Goal: Task Accomplishment & Management: Use online tool/utility

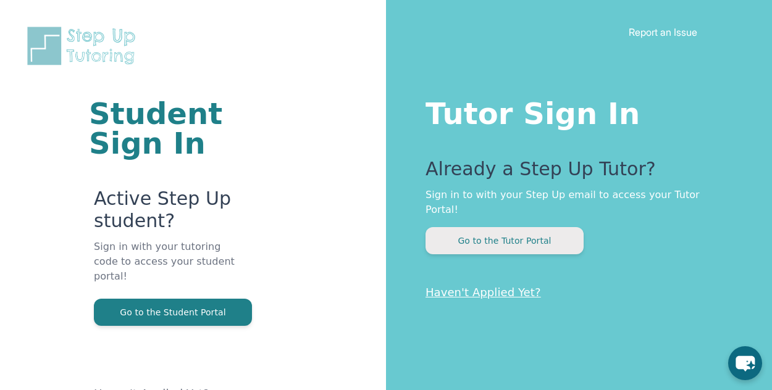
click at [521, 227] on button "Go to the Tutor Portal" at bounding box center [505, 240] width 158 height 27
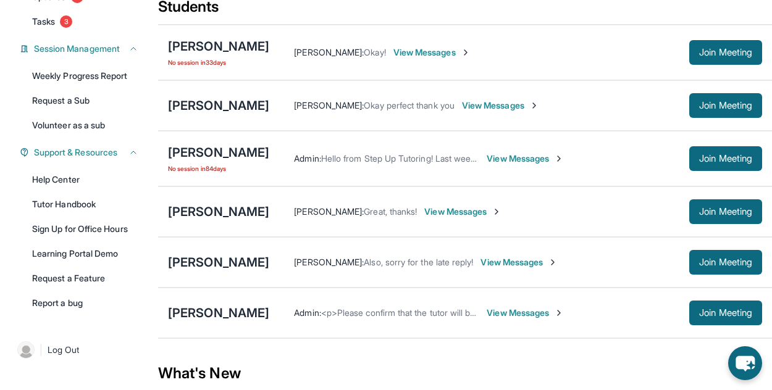
scroll to position [167, 0]
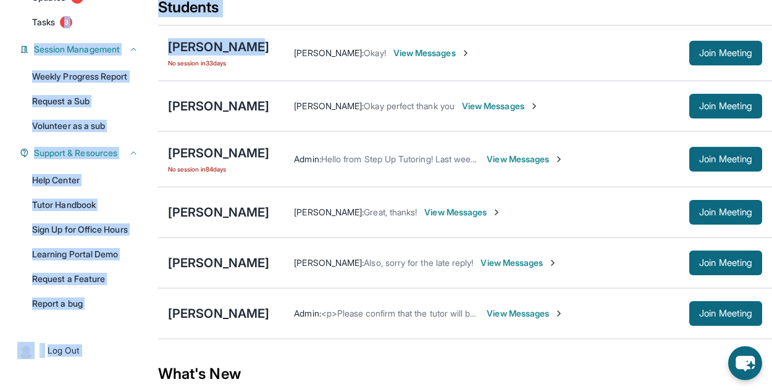
drag, startPoint x: 156, startPoint y: 12, endPoint x: 221, endPoint y: 54, distance: 78.1
click at [221, 54] on div "Open sidebar Welcome, [PERSON_NAME] 👋 Update Information Title: Tutor/Mentor Ca…" at bounding box center [386, 340] width 772 height 1015
click at [139, 27] on link "Tasks 3" at bounding box center [85, 22] width 121 height 22
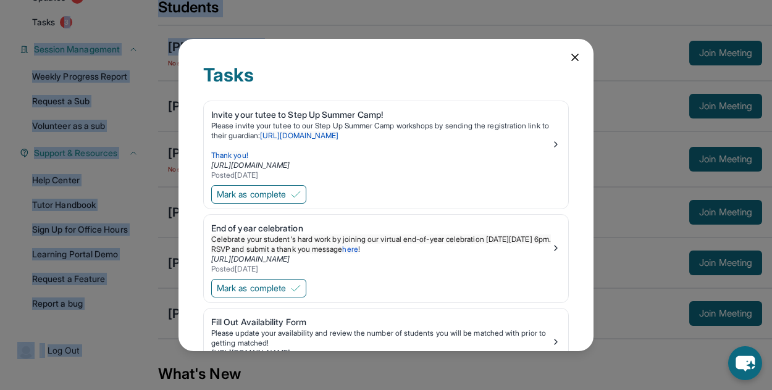
click at [569, 57] on icon at bounding box center [575, 57] width 12 height 12
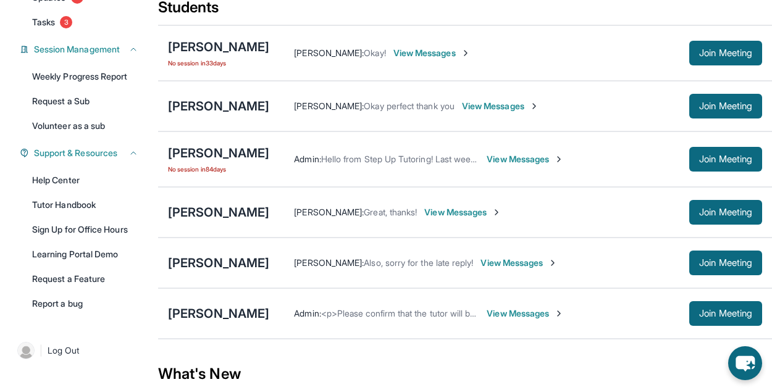
click at [347, 361] on div "What's New" at bounding box center [465, 374] width 614 height 54
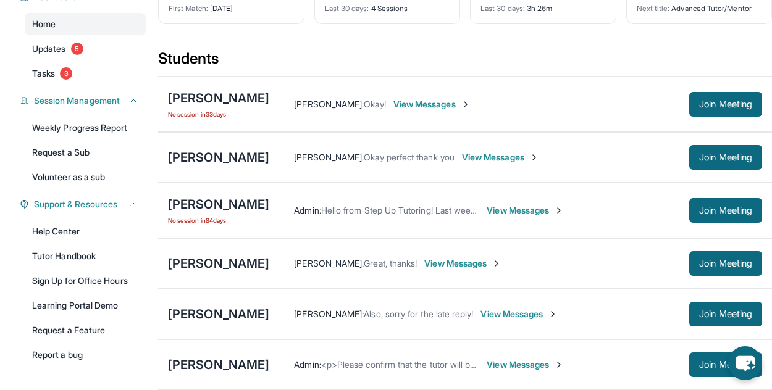
scroll to position [121, 0]
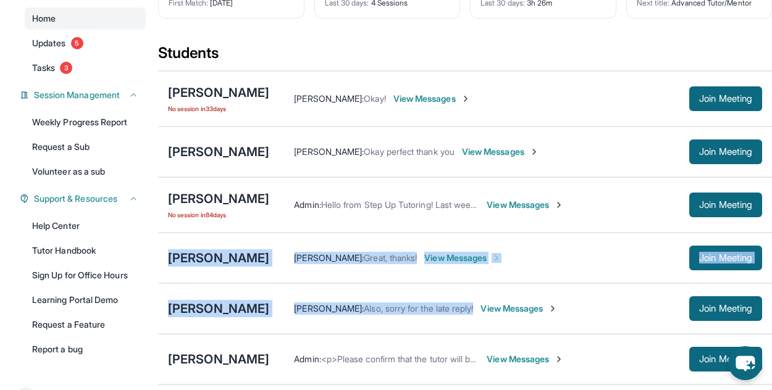
drag, startPoint x: 167, startPoint y: 251, endPoint x: 651, endPoint y: 289, distance: 485.3
click at [651, 289] on div "[PERSON_NAME] No session [DATE] [PERSON_NAME] : Okay! View Messages Join Meetin…" at bounding box center [465, 227] width 614 height 315
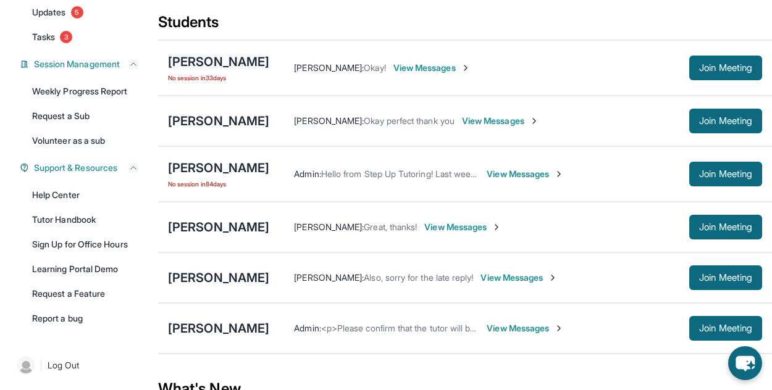
scroll to position [151, 0]
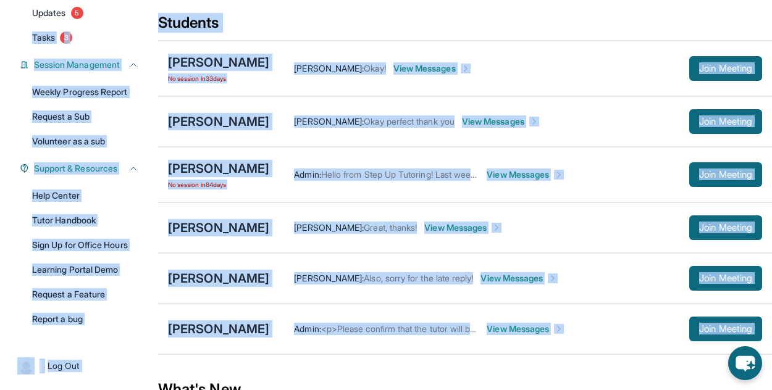
drag, startPoint x: 157, startPoint y: 21, endPoint x: 337, endPoint y: 376, distance: 398.5
click at [337, 376] on div "Open sidebar Welcome, [PERSON_NAME] 👋 Update Information Title: Tutor/Mentor Ca…" at bounding box center [386, 356] width 772 height 1015
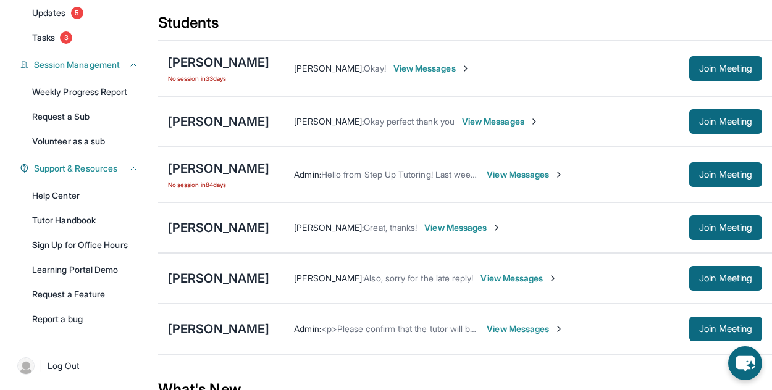
click at [337, 376] on div "What's New" at bounding box center [465, 390] width 614 height 54
drag, startPoint x: 154, startPoint y: 14, endPoint x: 161, endPoint y: 28, distance: 15.2
click at [160, 27] on div "Open sidebar Welcome, [PERSON_NAME] 👋 Update Information Title: Tutor/Mentor Ca…" at bounding box center [386, 356] width 772 height 1015
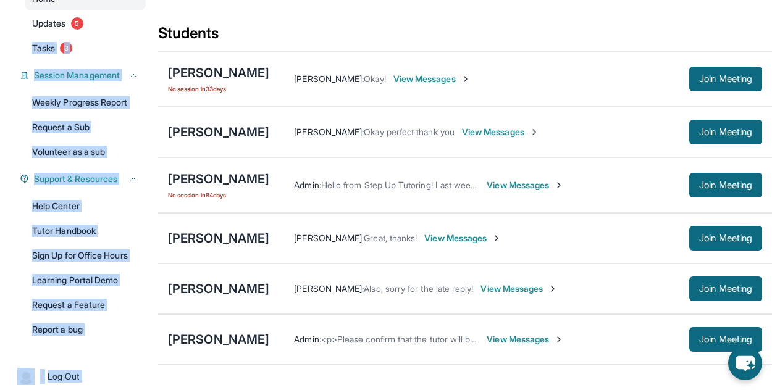
scroll to position [139, 0]
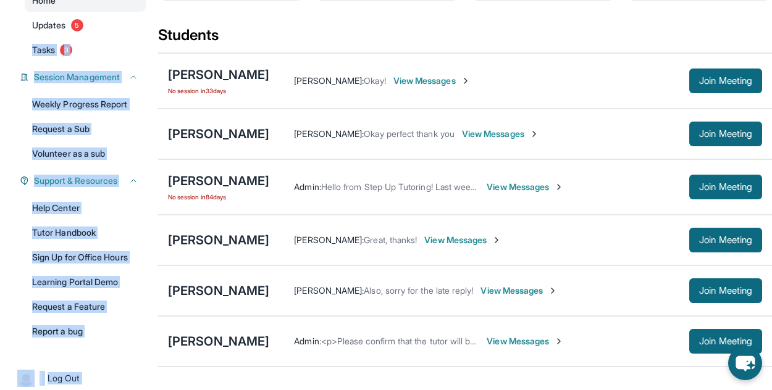
click at [156, 22] on div "Dashboard Home Updates 5 Tasks 3 Session Management Weekly Progress Report Requ…" at bounding box center [79, 151] width 158 height 403
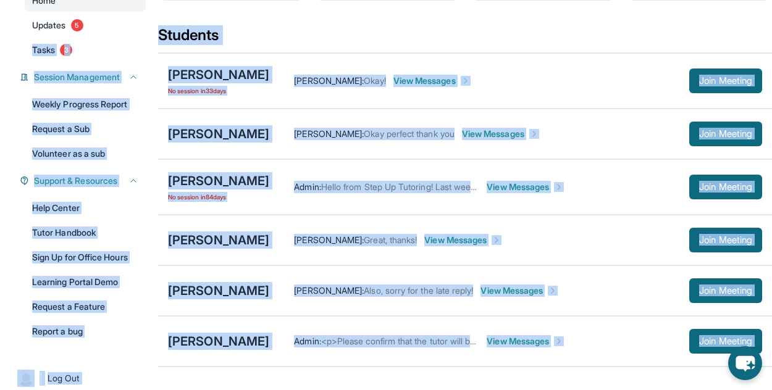
drag, startPoint x: 156, startPoint y: 22, endPoint x: 363, endPoint y: 374, distance: 408.5
click at [363, 374] on div "Open sidebar Welcome, [PERSON_NAME] 👋 Update Information Title: Tutor/Mentor Ca…" at bounding box center [386, 368] width 772 height 1015
click at [363, 374] on section "Students [PERSON_NAME] No session [DATE] [PERSON_NAME] : Okay! View Messages Jo…" at bounding box center [465, 200] width 614 height 350
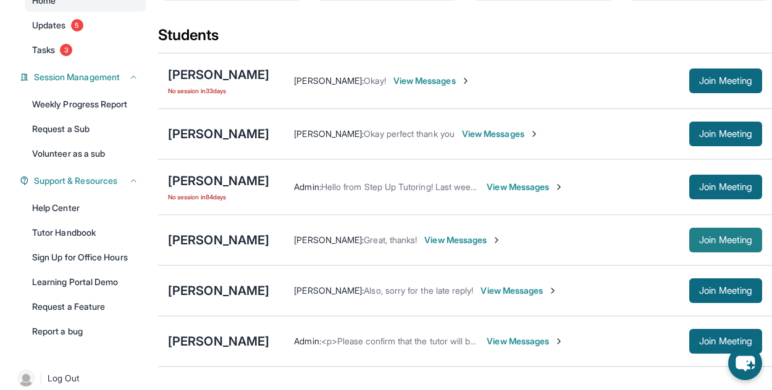
click at [740, 238] on span "Join Meeting" at bounding box center [725, 240] width 53 height 7
